Goal: Use online tool/utility: Utilize a website feature to perform a specific function

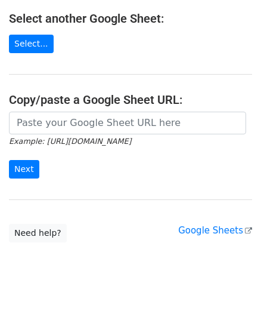
scroll to position [220, 0]
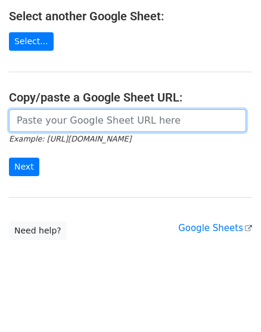
click at [78, 119] on input "url" at bounding box center [127, 120] width 237 height 23
paste input "[URL][DOMAIN_NAME]"
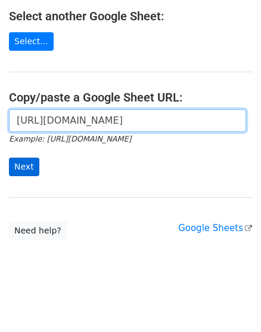
type input "[URL][DOMAIN_NAME]"
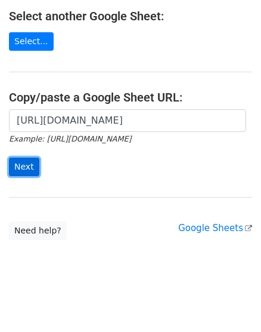
click at [24, 164] on input "Next" at bounding box center [24, 166] width 30 height 18
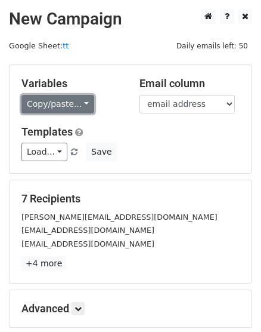
click at [85, 103] on link "Copy/paste..." at bounding box center [57, 104] width 73 height 18
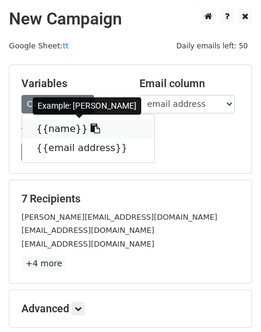
click at [58, 130] on link "{{name}}" at bounding box center [88, 128] width 132 height 19
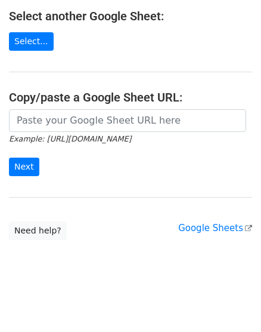
scroll to position [220, 0]
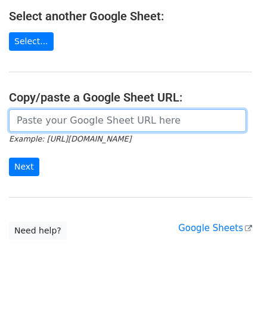
click at [118, 118] on input "url" at bounding box center [127, 120] width 237 height 23
paste input "https://docs.google.com/spreadsheets/d/1RymVHt3xS4lmMpTic7nwCBwHgwxUuHAr-cIez32…"
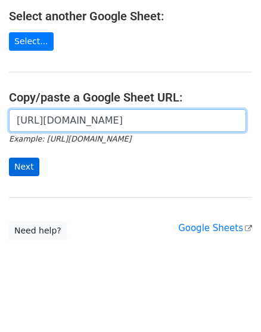
type input "https://docs.google.com/spreadsheets/d/1RymVHt3xS4lmMpTic7nwCBwHgwxUuHAr-cIez32…"
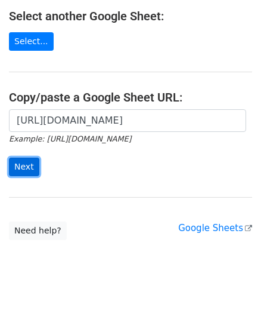
click at [26, 157] on input "Next" at bounding box center [24, 166] width 30 height 18
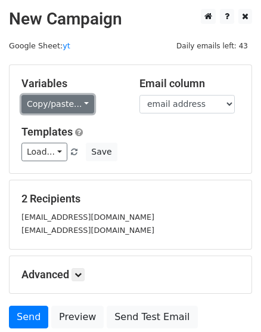
click at [48, 104] on link "Copy/paste..." at bounding box center [57, 104] width 73 height 18
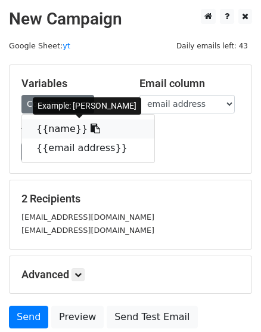
click at [52, 127] on link "{{name}}" at bounding box center [88, 128] width 132 height 19
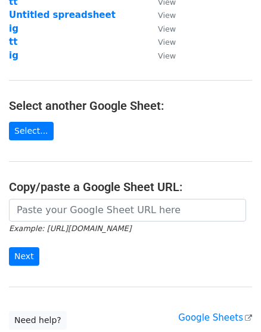
scroll to position [220, 0]
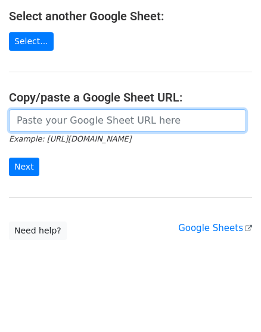
click at [86, 123] on input "url" at bounding box center [127, 120] width 237 height 23
paste input "[URL][DOMAIN_NAME]"
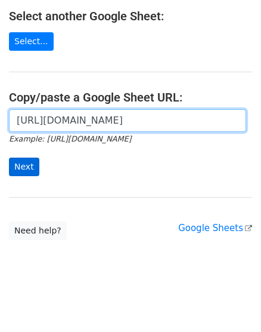
type input "[URL][DOMAIN_NAME]"
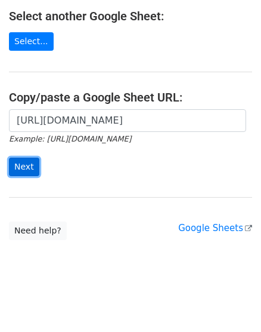
click at [28, 164] on input "Next" at bounding box center [24, 166] width 30 height 18
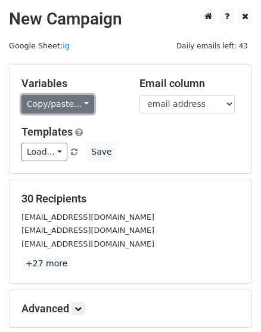
click at [60, 103] on link "Copy/paste..." at bounding box center [57, 104] width 73 height 18
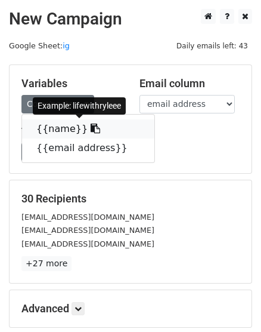
click at [59, 128] on link "{{name}}" at bounding box center [88, 128] width 132 height 19
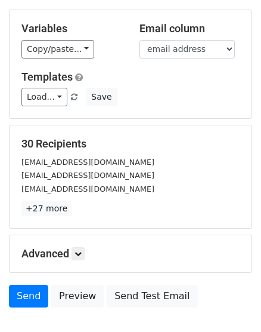
scroll to position [128, 0]
